Goal: Navigation & Orientation: Find specific page/section

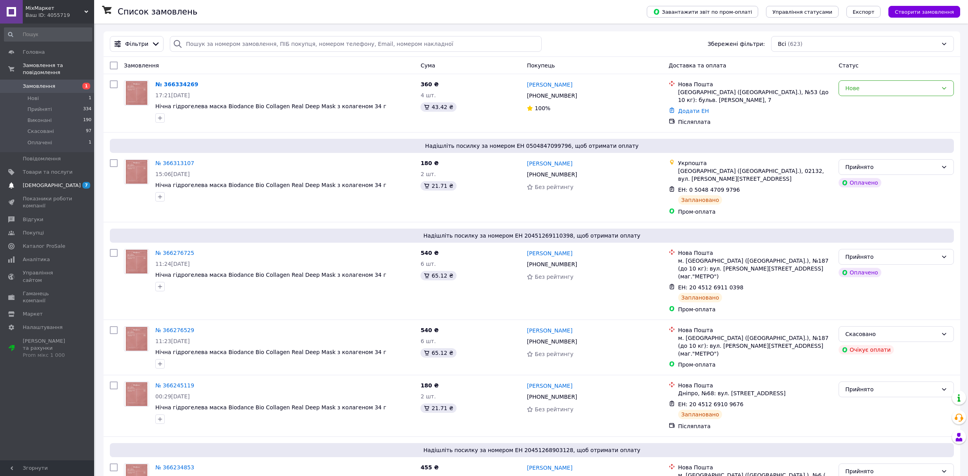
click at [52, 182] on span "[DEMOGRAPHIC_DATA]" at bounding box center [48, 185] width 50 height 7
click at [52, 253] on link "Аналітика" at bounding box center [48, 259] width 96 height 13
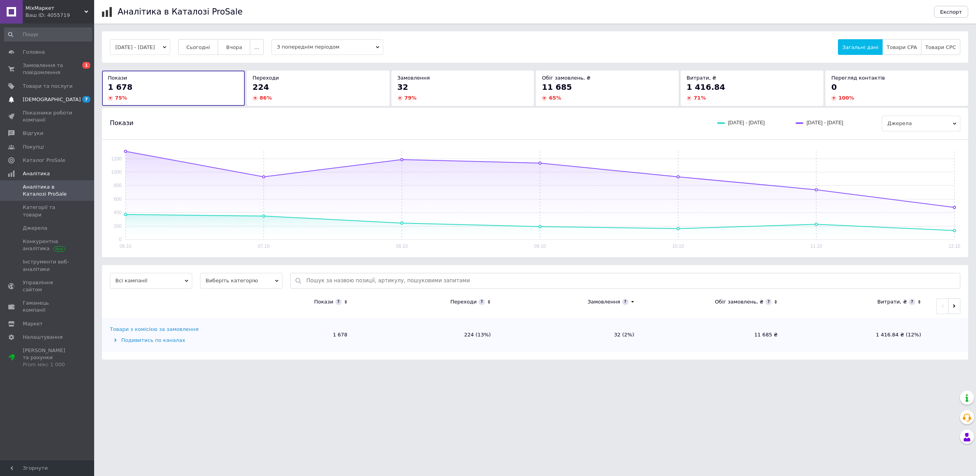
click at [67, 97] on span "[DEMOGRAPHIC_DATA]" at bounding box center [48, 99] width 50 height 7
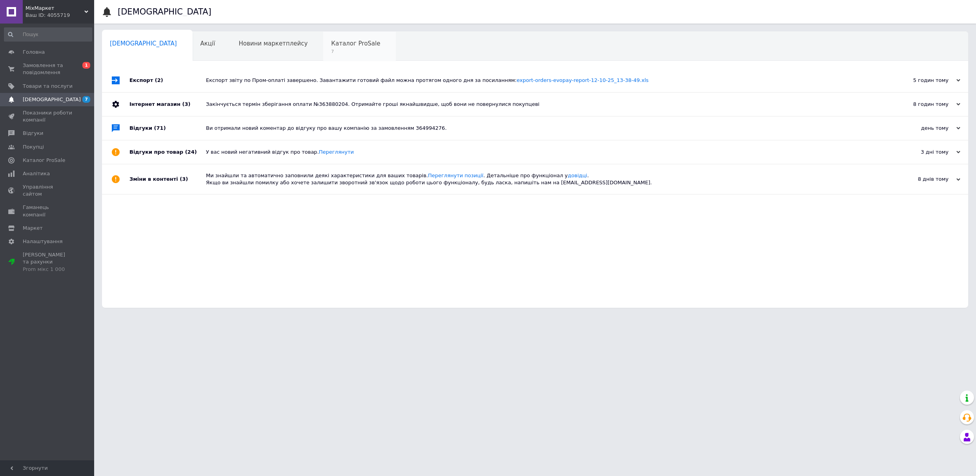
click at [331, 50] on span "7" at bounding box center [355, 52] width 49 height 6
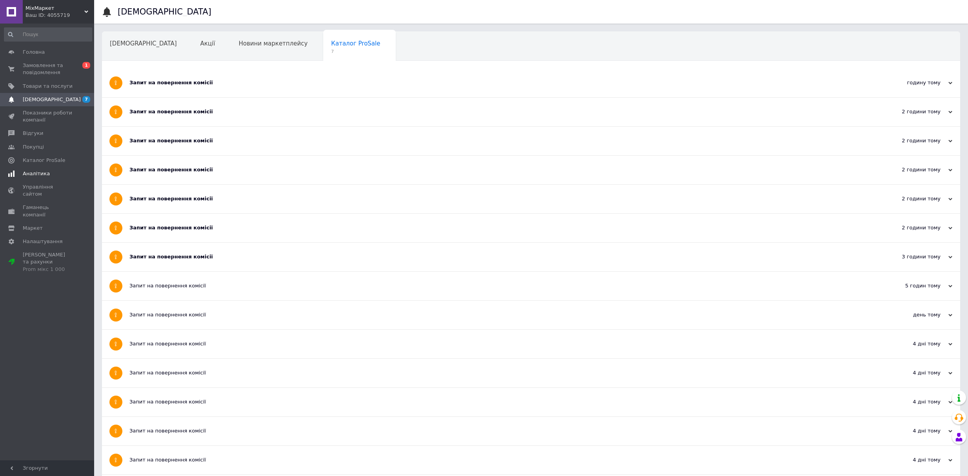
click at [31, 173] on span "Аналітика" at bounding box center [36, 173] width 27 height 7
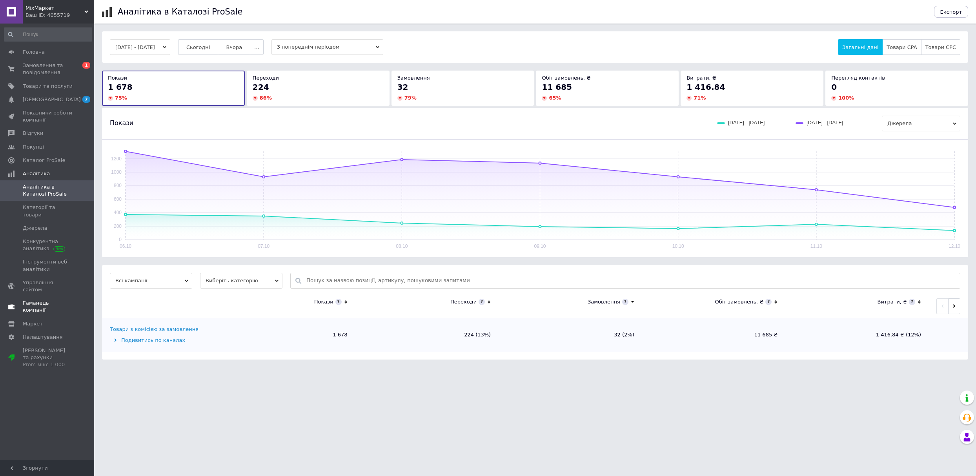
click at [39, 300] on span "Гаманець компанії" at bounding box center [48, 307] width 50 height 14
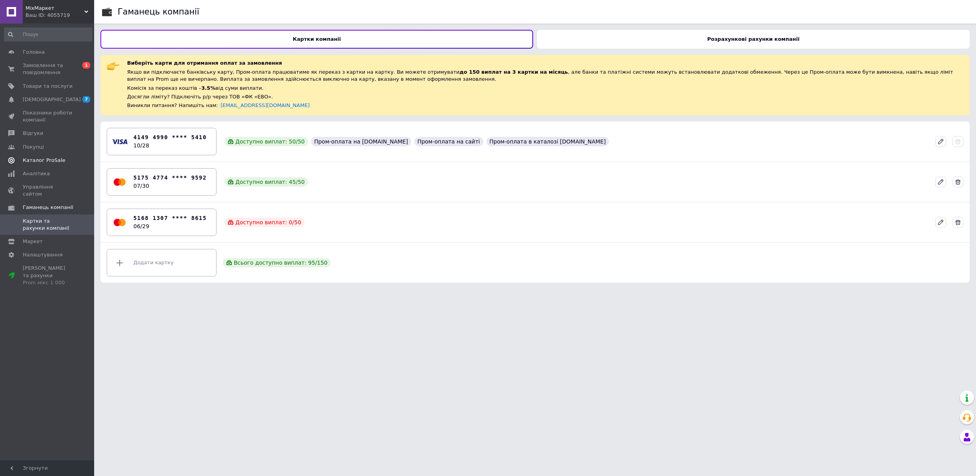
click at [53, 162] on span "Каталог ProSale" at bounding box center [44, 160] width 42 height 7
